Goal: Task Accomplishment & Management: Complete application form

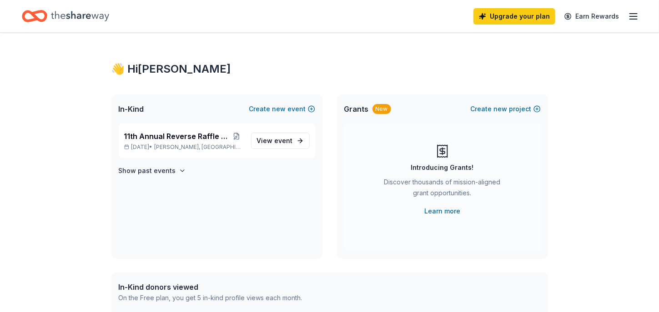
click at [256, 194] on div "11th Annual Reverse Raffle and Dinner Mar 06, 2026 • Boardman, OH View event Sh…" at bounding box center [216, 191] width 211 height 135
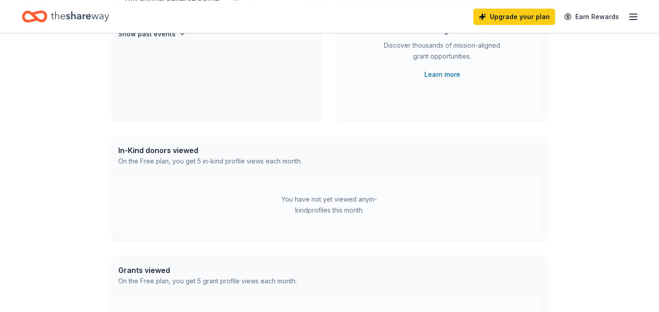
scroll to position [299, 0]
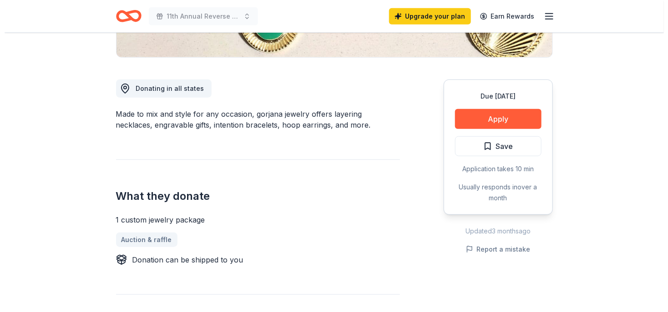
scroll to position [221, 0]
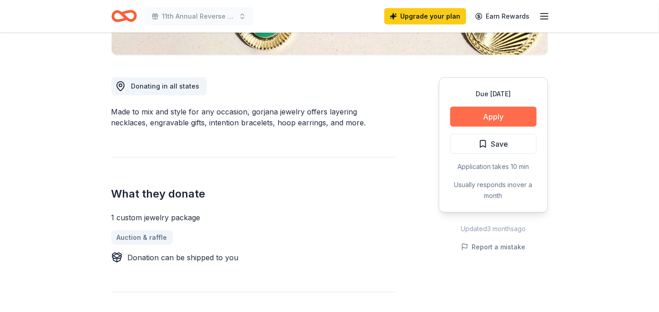
click at [501, 111] on button "Apply" at bounding box center [493, 117] width 86 height 20
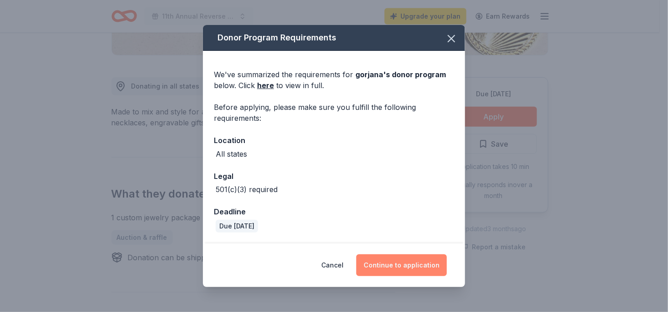
click at [396, 259] on button "Continue to application" at bounding box center [401, 266] width 91 height 22
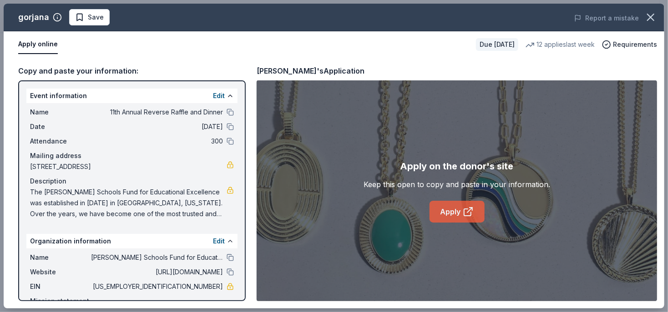
click at [457, 209] on link "Apply" at bounding box center [456, 212] width 55 height 22
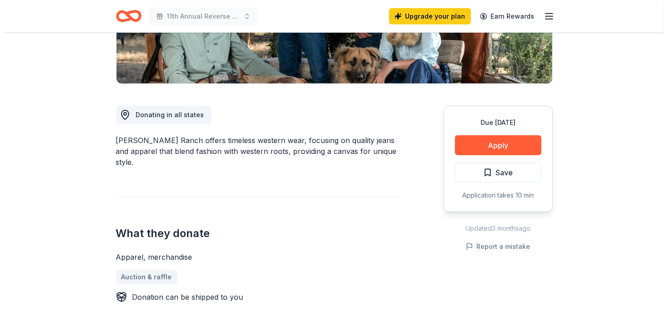
scroll to position [222, 0]
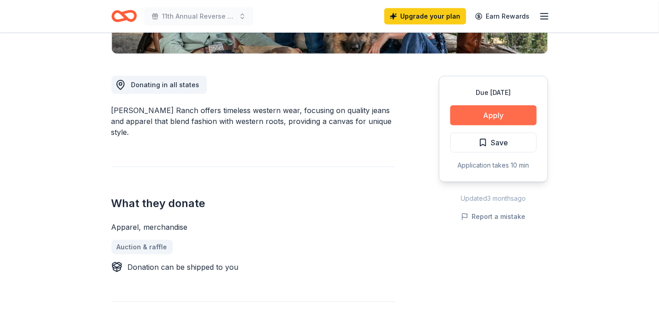
click at [478, 120] on button "Apply" at bounding box center [493, 116] width 86 height 20
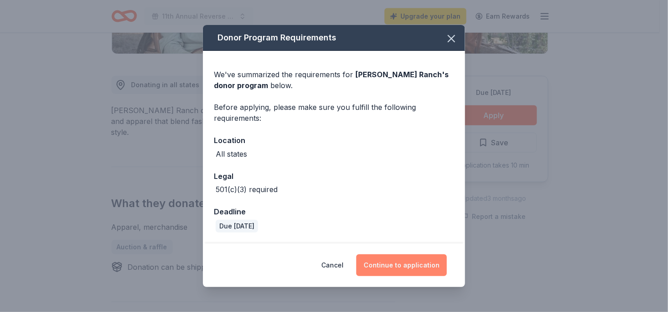
click at [388, 258] on button "Continue to application" at bounding box center [401, 266] width 91 height 22
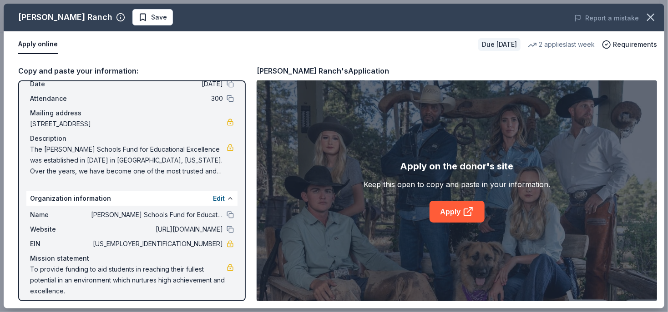
scroll to position [49, 0]
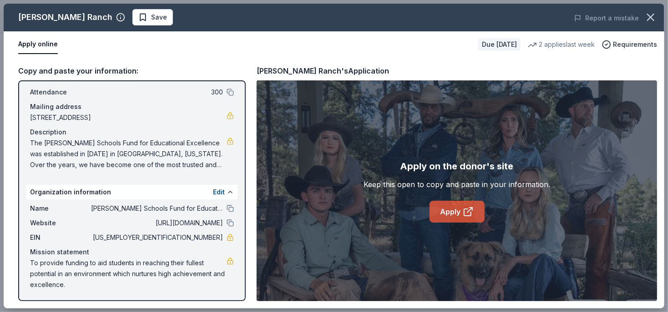
click at [439, 211] on link "Apply" at bounding box center [456, 212] width 55 height 22
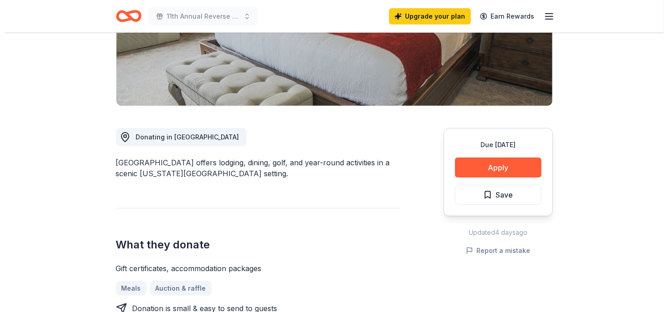
scroll to position [172, 0]
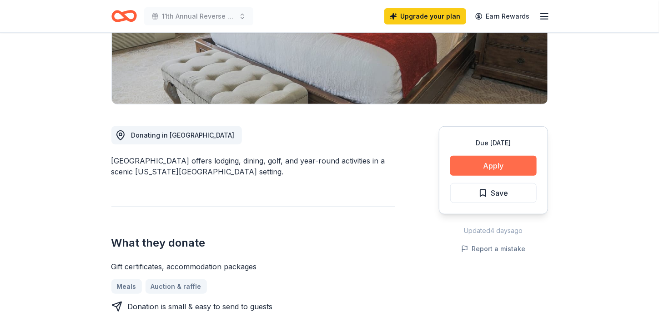
click at [495, 163] on button "Apply" at bounding box center [493, 166] width 86 height 20
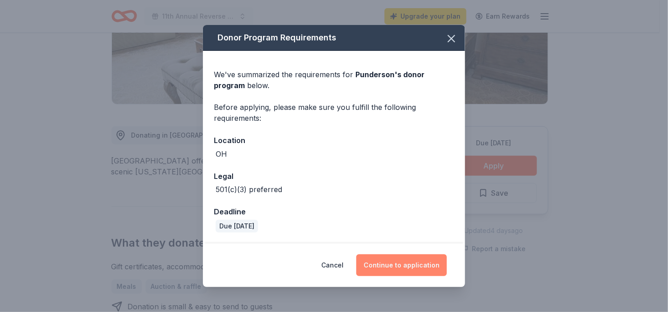
click at [396, 261] on button "Continue to application" at bounding box center [401, 266] width 91 height 22
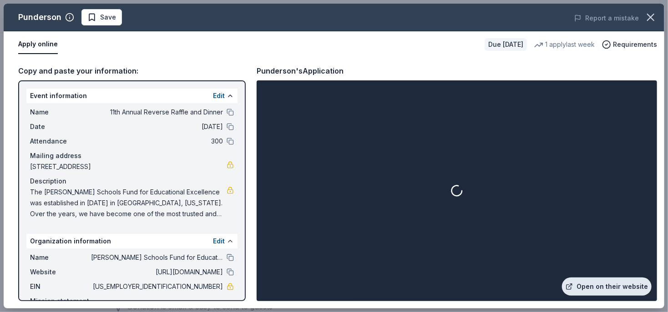
click at [602, 286] on link "Open on their website" at bounding box center [607, 287] width 90 height 18
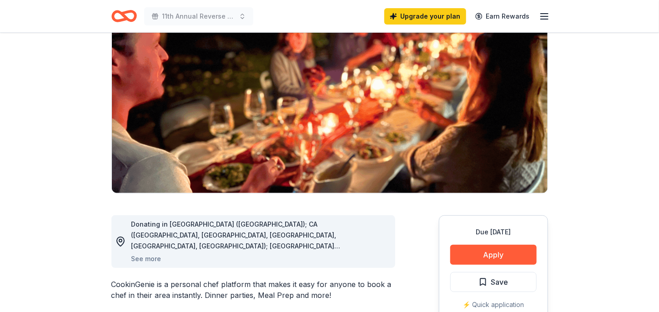
scroll to position [206, 0]
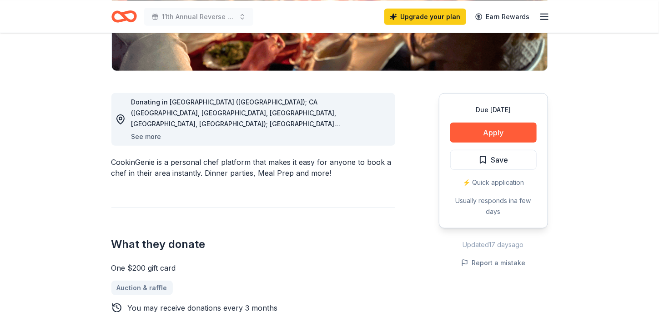
click at [150, 131] on button "See more" at bounding box center [146, 136] width 30 height 11
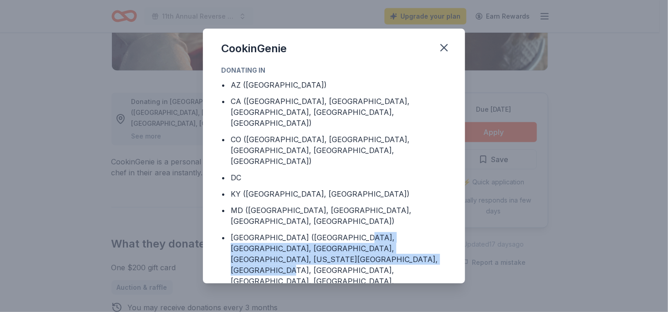
drag, startPoint x: 355, startPoint y: 243, endPoint x: 347, endPoint y: 217, distance: 27.3
click at [347, 232] on div "OH (Athens County, Butler County, Clermont County, Cuyahoga County, Delaware Co…" at bounding box center [339, 275] width 216 height 87
click at [441, 46] on icon "button" at bounding box center [444, 47] width 13 height 13
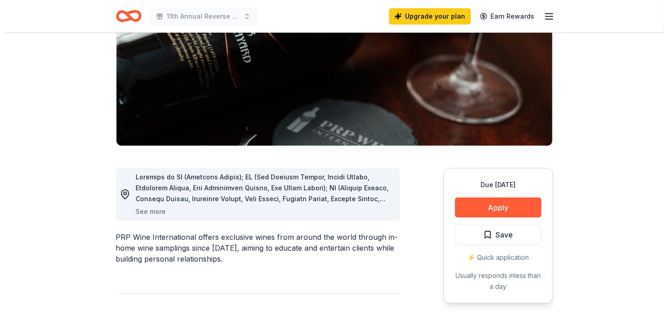
scroll to position [133, 0]
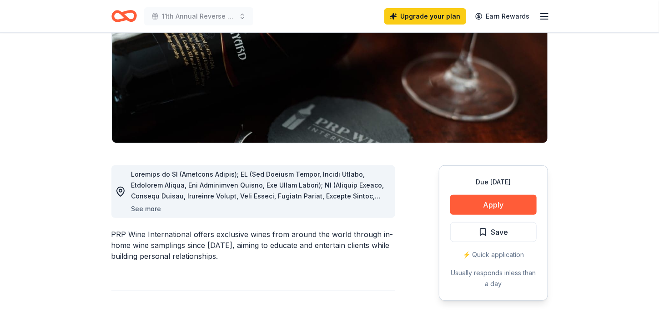
click at [141, 211] on button "See more" at bounding box center [146, 209] width 30 height 11
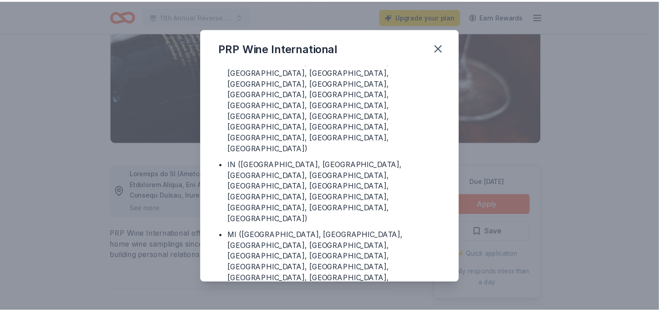
scroll to position [262, 0]
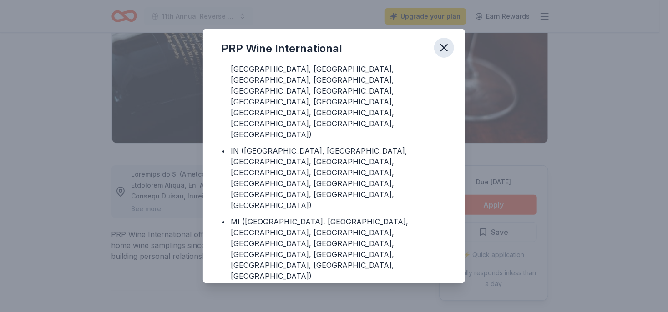
click at [444, 46] on icon "button" at bounding box center [444, 47] width 13 height 13
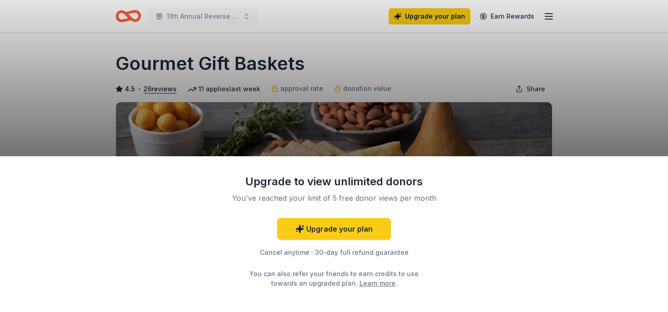
scroll to position [164, 0]
